Goal: Information Seeking & Learning: Learn about a topic

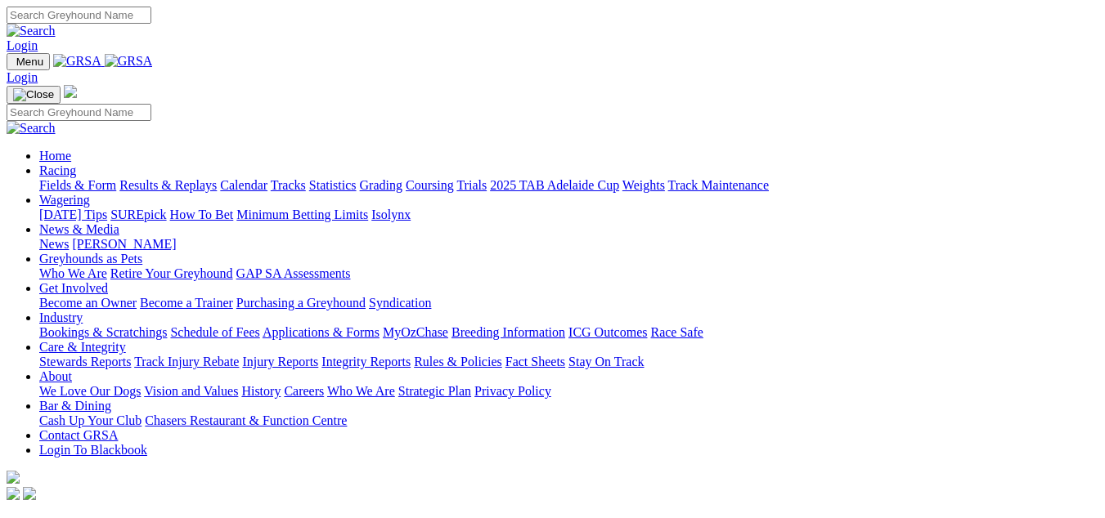
click at [48, 178] on link "Fields & Form" at bounding box center [77, 185] width 77 height 14
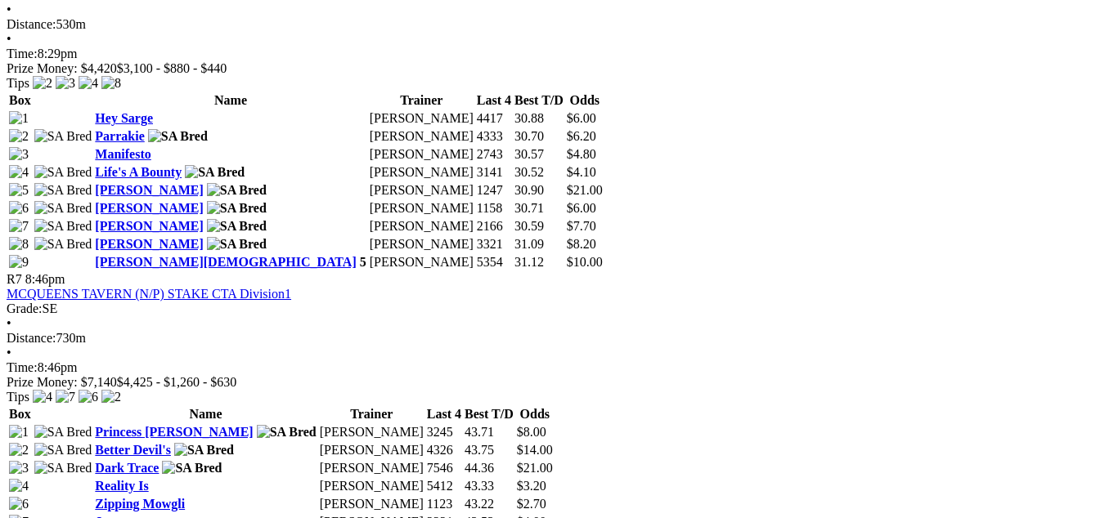
scroll to position [2535, 0]
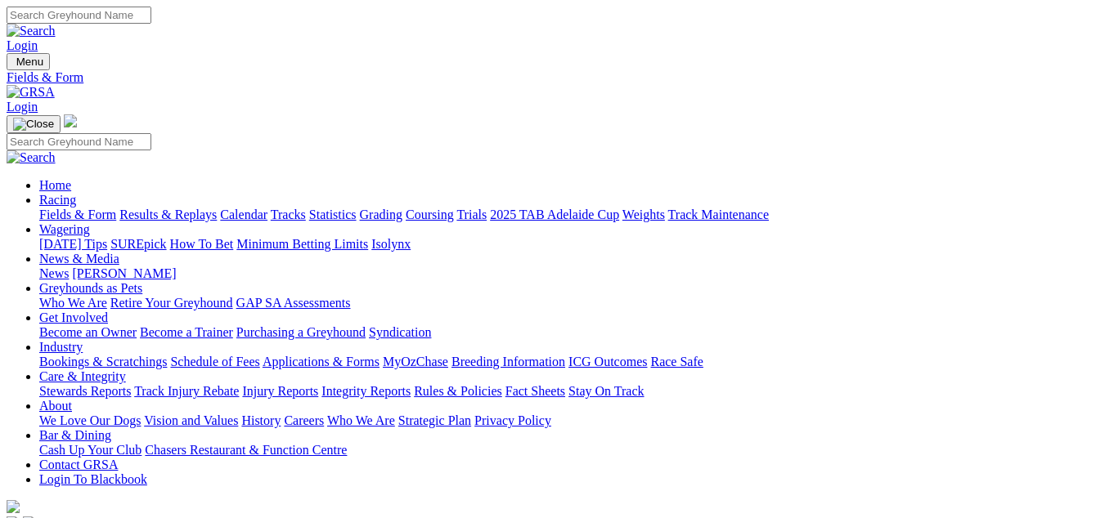
scroll to position [82, 0]
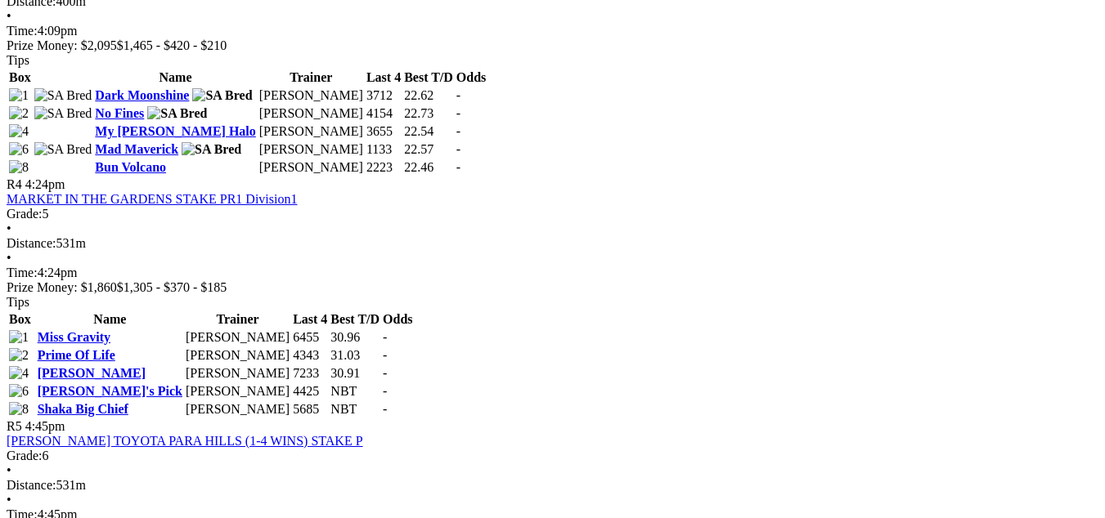
scroll to position [1554, 0]
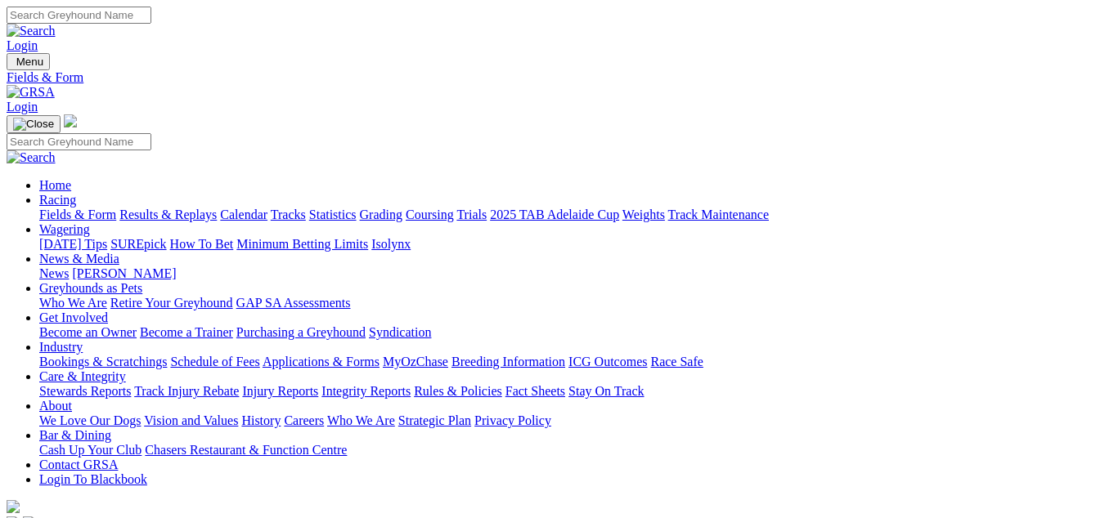
scroll to position [203, 0]
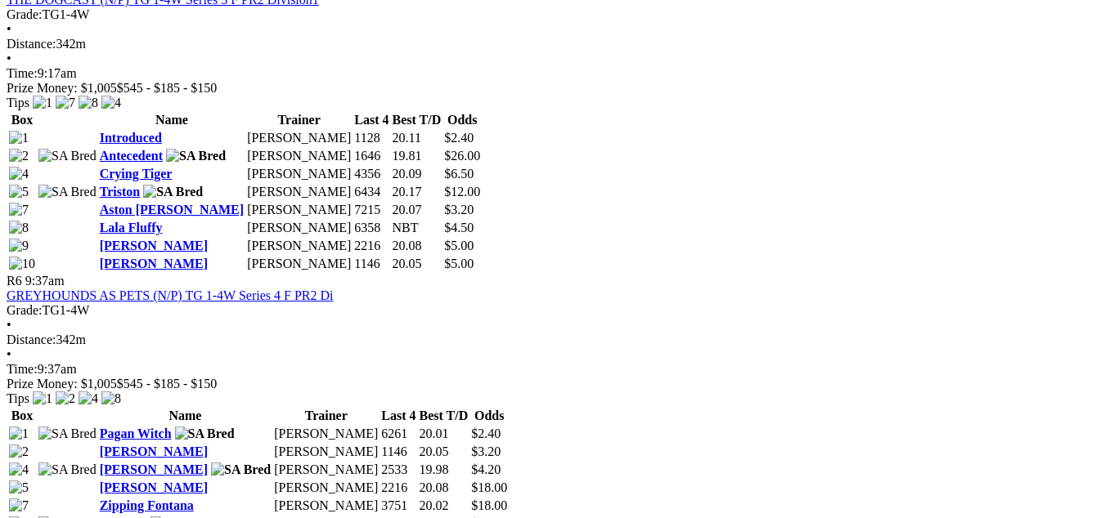
scroll to position [2208, 0]
